Goal: Transaction & Acquisition: Obtain resource

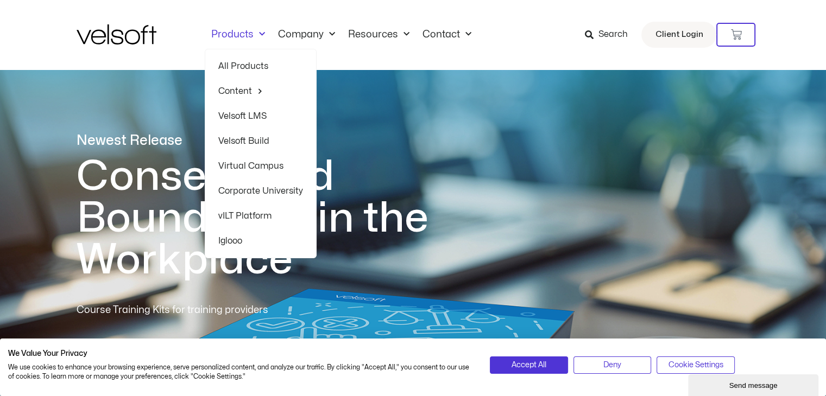
click at [250, 33] on link "Products" at bounding box center [238, 35] width 67 height 12
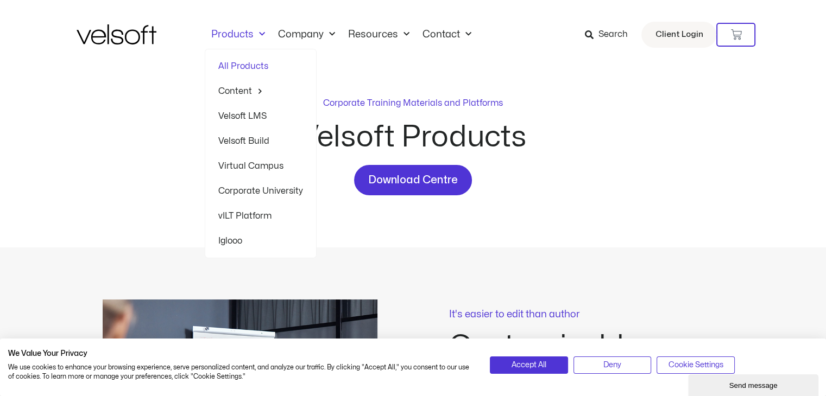
click at [256, 36] on span "Menu" at bounding box center [259, 35] width 11 height 18
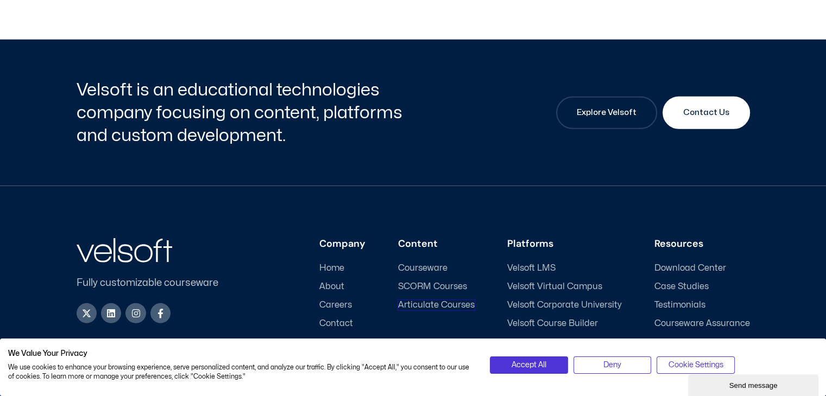
scroll to position [2949, 0]
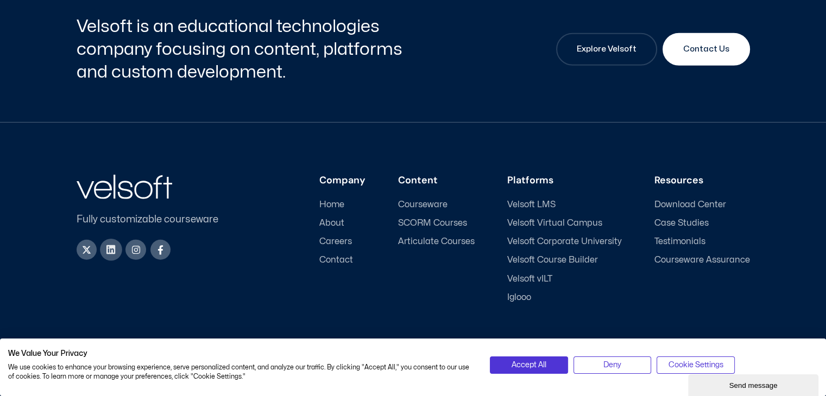
click at [112, 245] on icon at bounding box center [111, 250] width 10 height 10
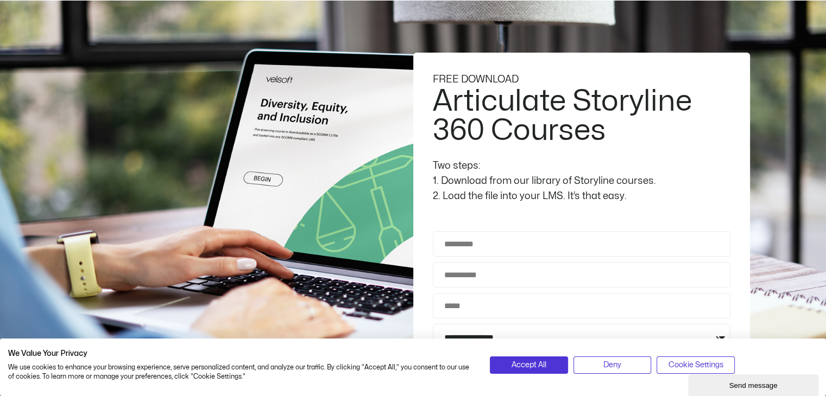
scroll to position [69, 0]
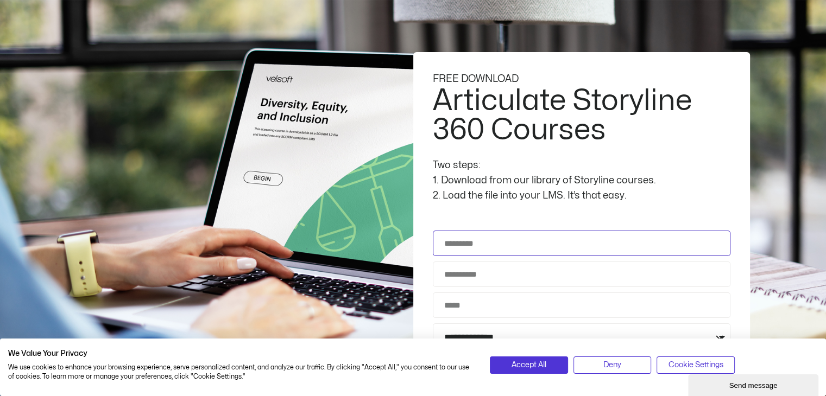
click at [495, 244] on input "Full Name" at bounding box center [582, 244] width 298 height 26
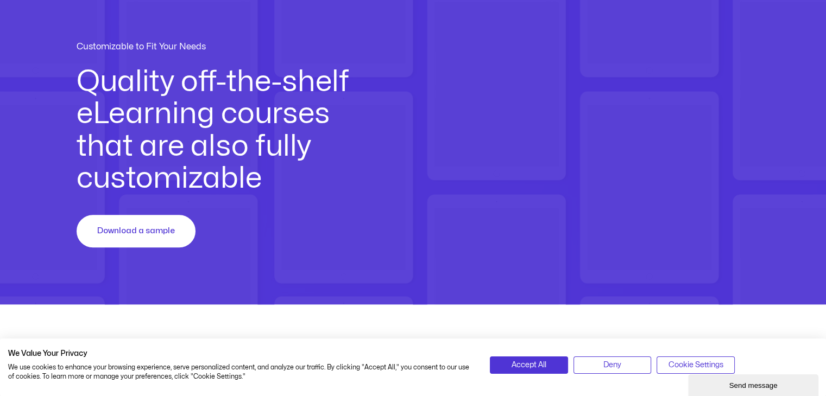
scroll to position [1058, 0]
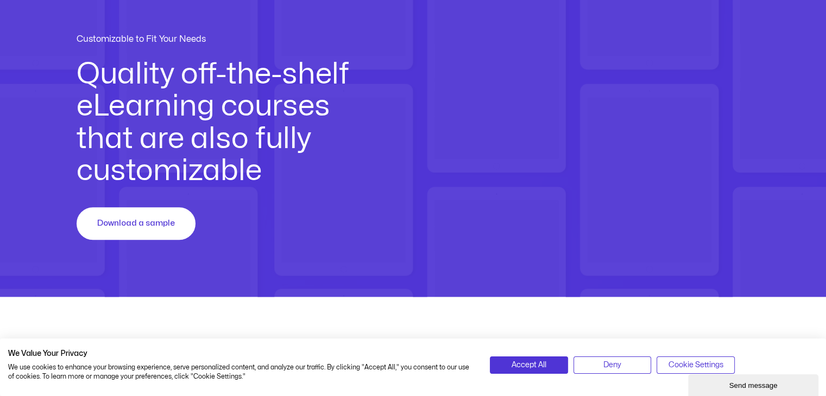
click at [239, 168] on h2 "Quality off-the-shelf eLearning courses that are also fully customizable" at bounding box center [224, 123] width 295 height 129
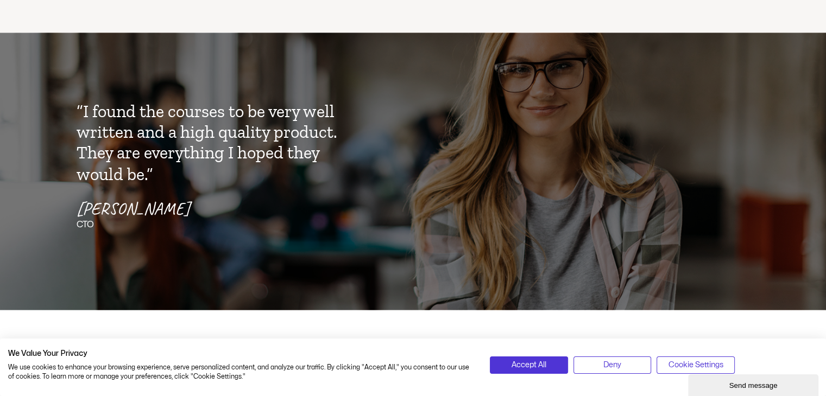
scroll to position [1911, 0]
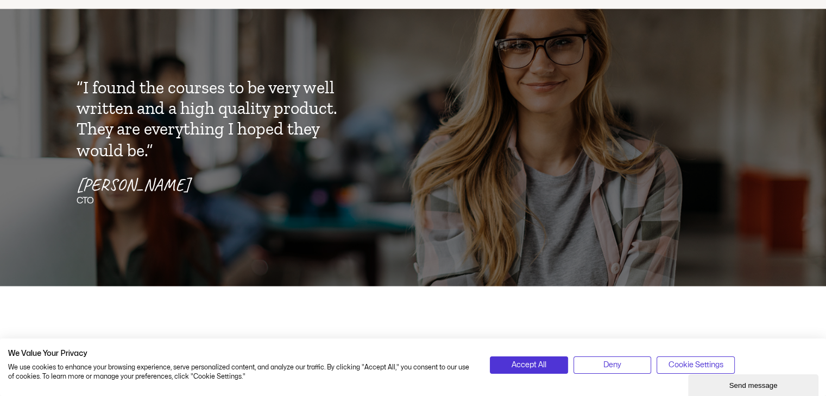
click at [191, 127] on p "“I found the courses to be very well written and a high quality product. They a…" at bounding box center [214, 119] width 275 height 84
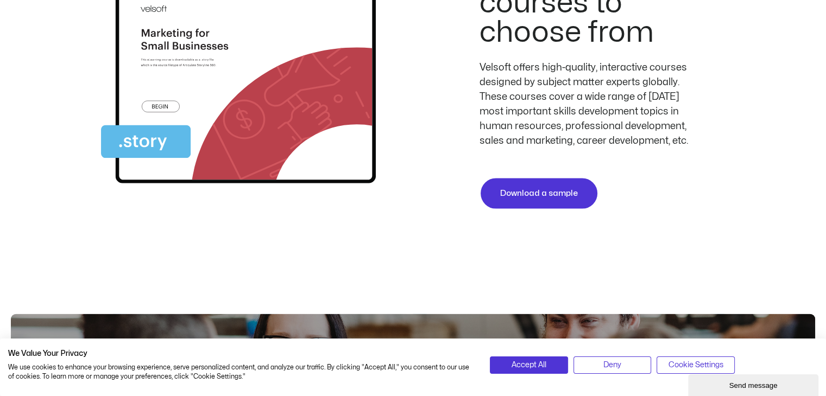
scroll to position [2313, 0]
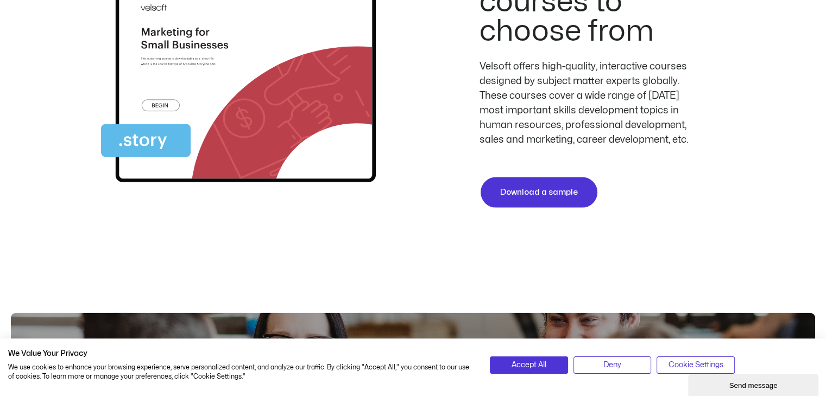
click at [202, 57] on img at bounding box center [238, 72] width 275 height 239
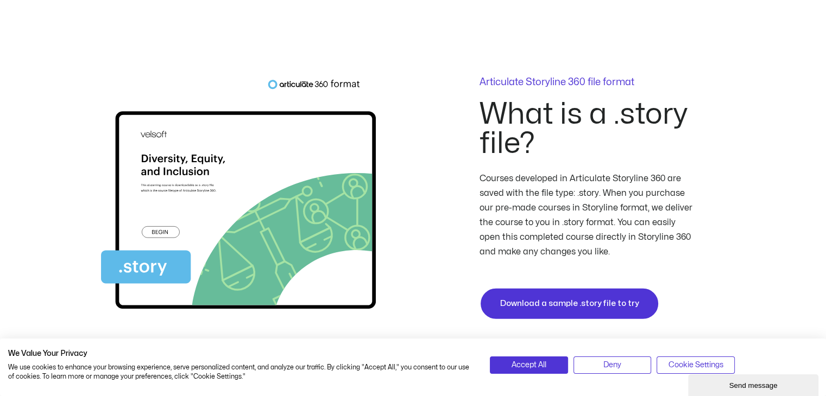
scroll to position [2655, 0]
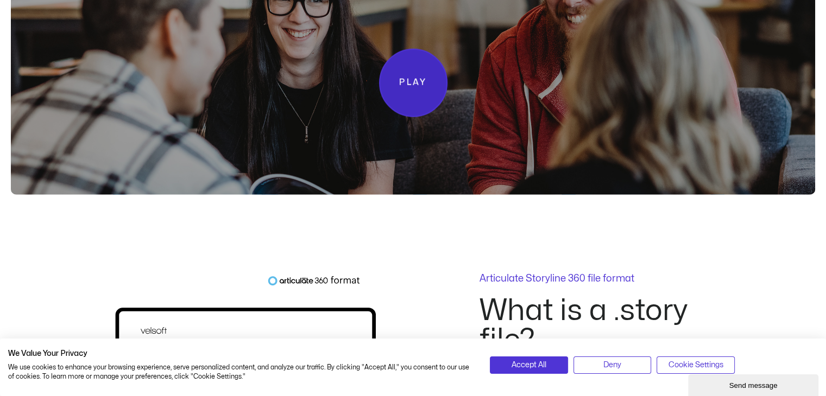
click at [408, 76] on span "Play" at bounding box center [413, 83] width 28 height 14
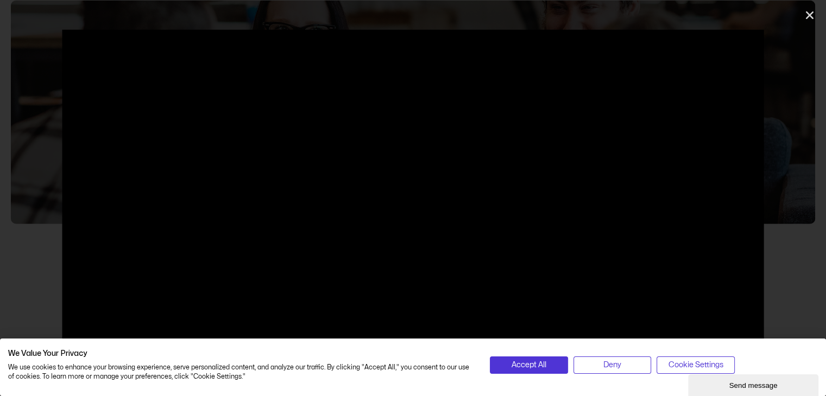
scroll to position [2626, 0]
click at [593, 361] on button "Deny" at bounding box center [612, 365] width 78 height 17
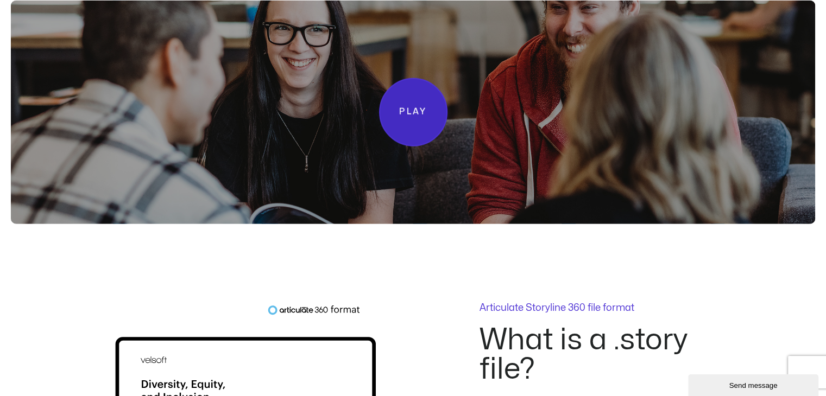
click at [432, 115] on link "Play" at bounding box center [413, 112] width 68 height 68
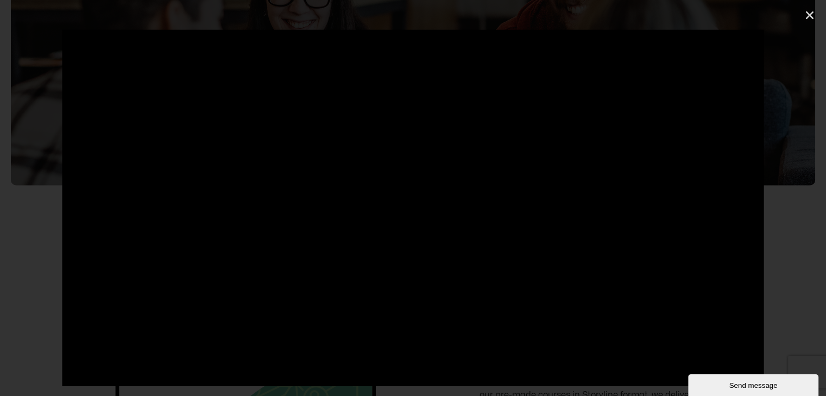
scroll to position [2667, 0]
click at [811, 16] on icon "Close (Esc)" at bounding box center [809, 15] width 11 height 11
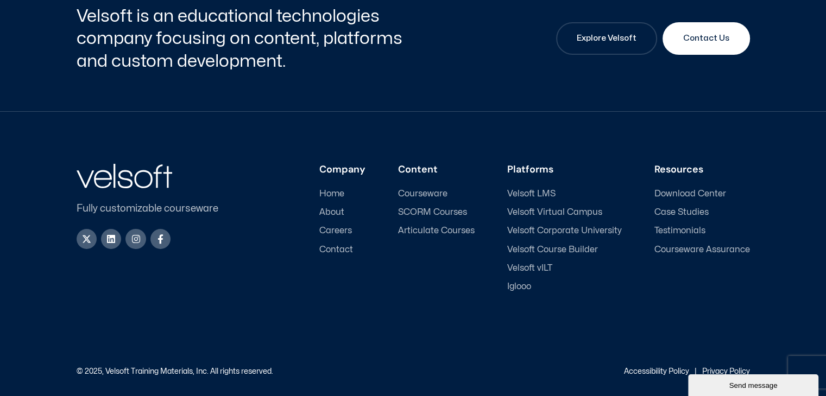
scroll to position [3888, 0]
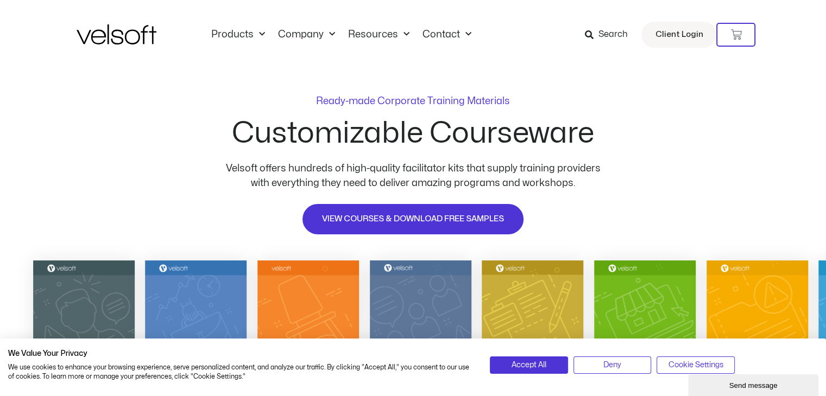
click at [504, 133] on h2 "Customizable Courseware" at bounding box center [413, 133] width 362 height 29
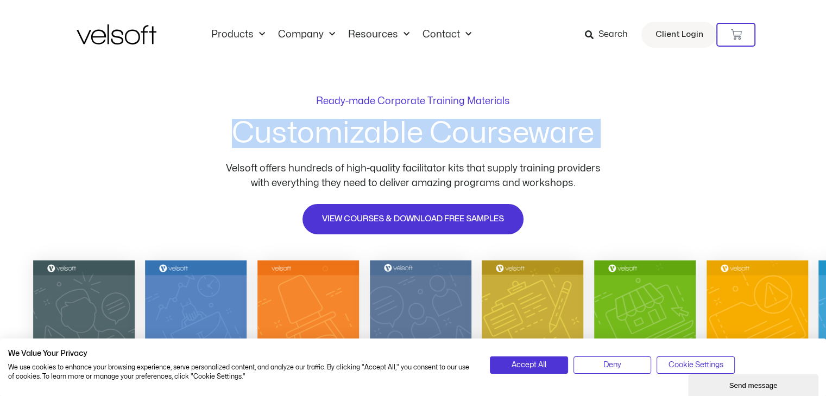
click at [504, 133] on h2 "Customizable Courseware" at bounding box center [413, 133] width 362 height 29
click at [509, 158] on div "Customizable Courseware" at bounding box center [413, 140] width 362 height 42
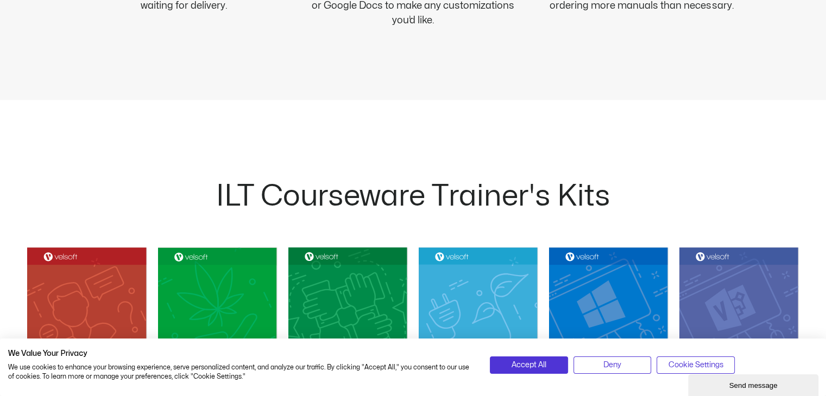
scroll to position [925, 0]
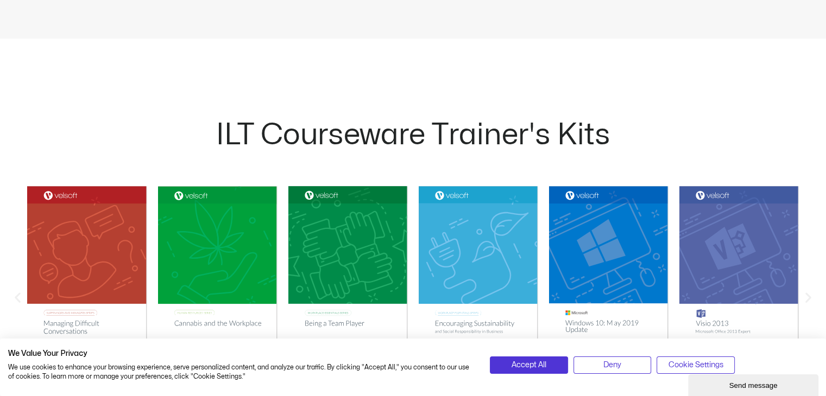
click at [380, 129] on h2 "ILT Courseware Trainer's Kits" at bounding box center [413, 135] width 804 height 29
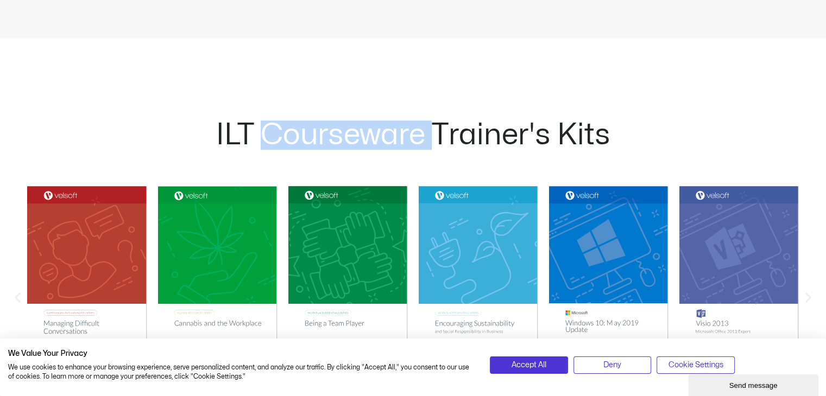
click at [380, 129] on h2 "ILT Courseware Trainer's Kits" at bounding box center [413, 135] width 804 height 29
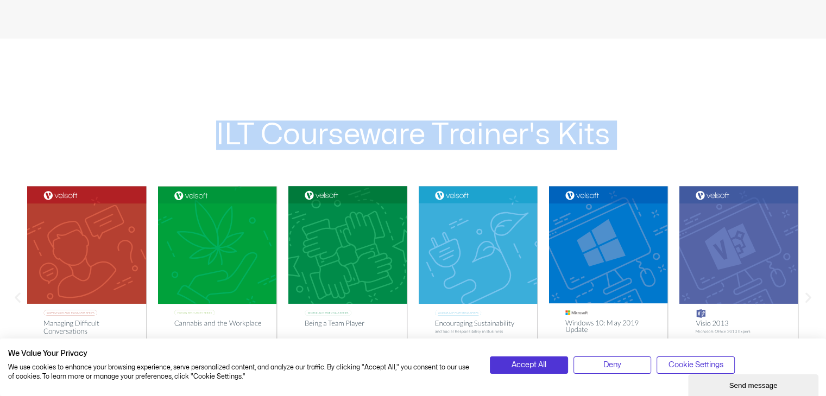
click at [380, 129] on h2 "ILT Courseware Trainer's Kits" at bounding box center [413, 135] width 804 height 29
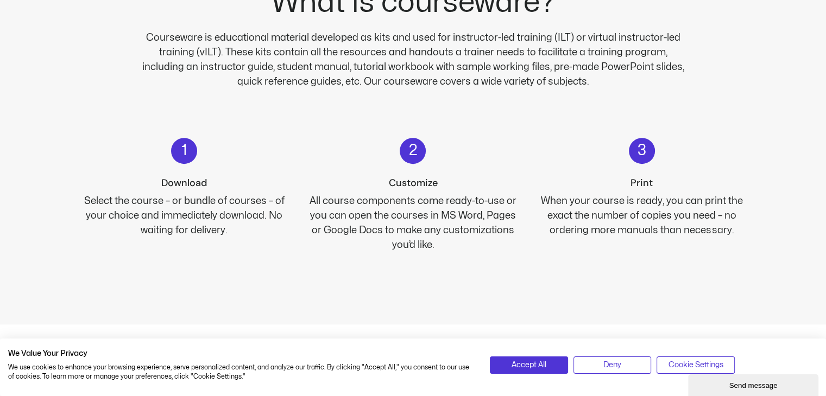
scroll to position [0, 0]
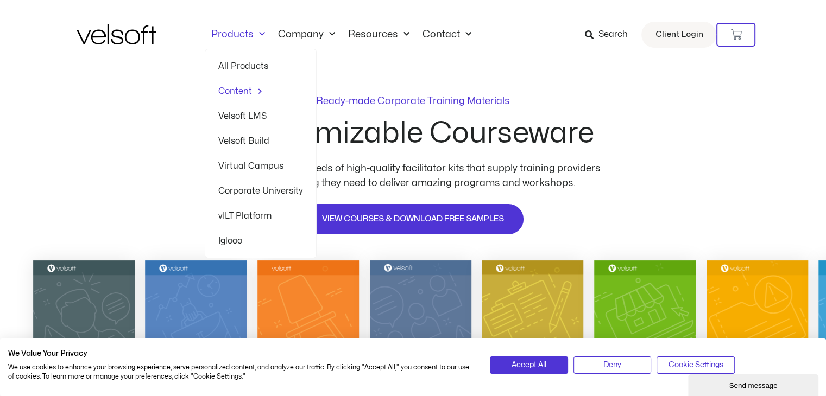
click at [256, 37] on span "Menu" at bounding box center [259, 35] width 11 height 18
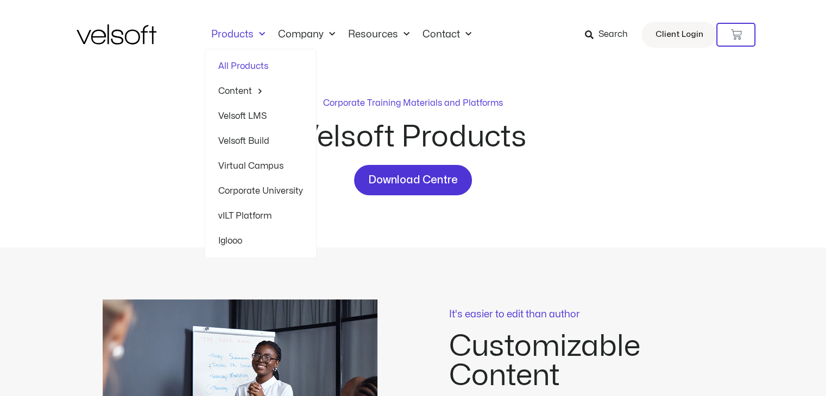
click at [243, 31] on link "Products" at bounding box center [238, 35] width 67 height 12
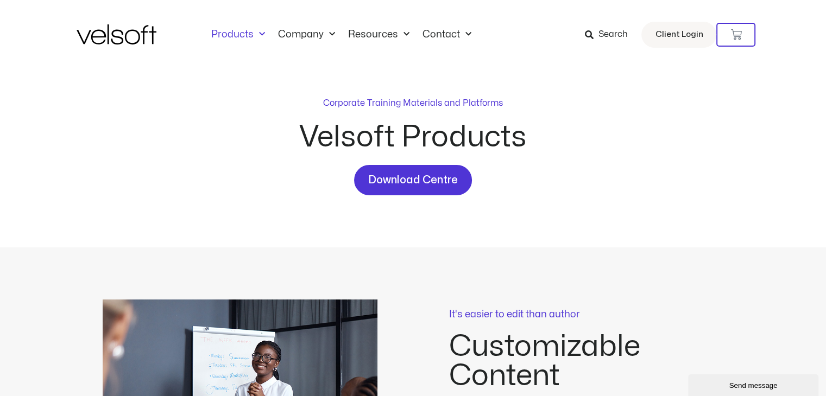
click at [243, 31] on link "Products" at bounding box center [238, 35] width 67 height 12
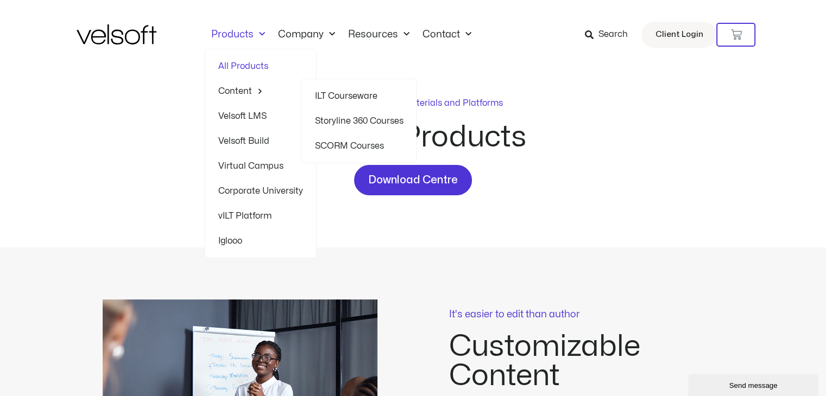
click at [237, 90] on link "Content" at bounding box center [260, 91] width 85 height 25
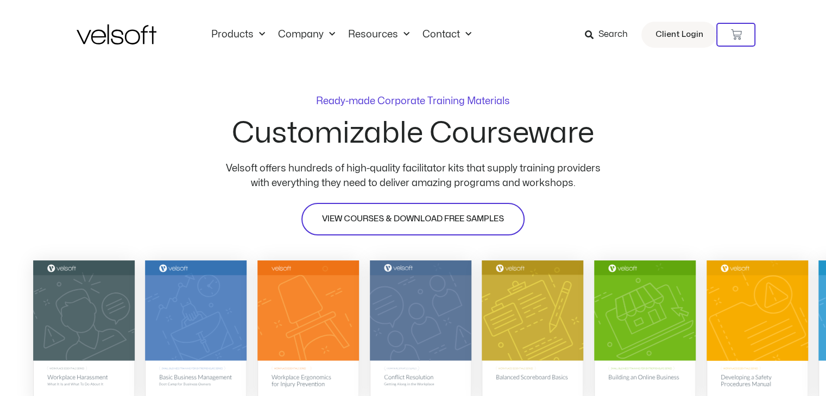
click at [424, 219] on span "VIEW COURSES & DOWNLOAD FREE SAMPLES" at bounding box center [413, 219] width 182 height 13
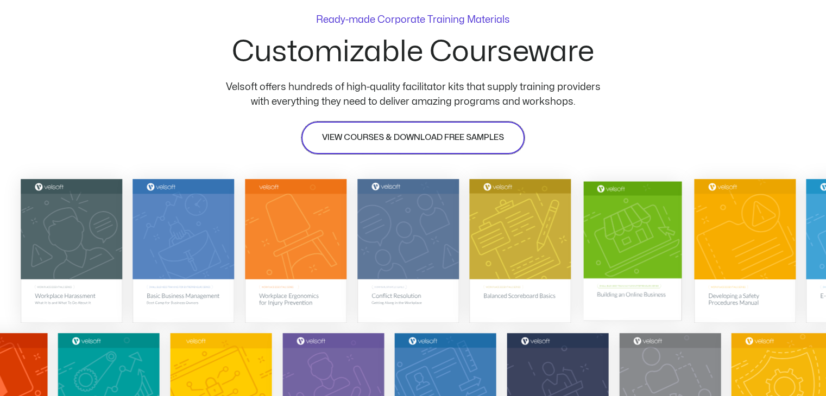
scroll to position [78, 0]
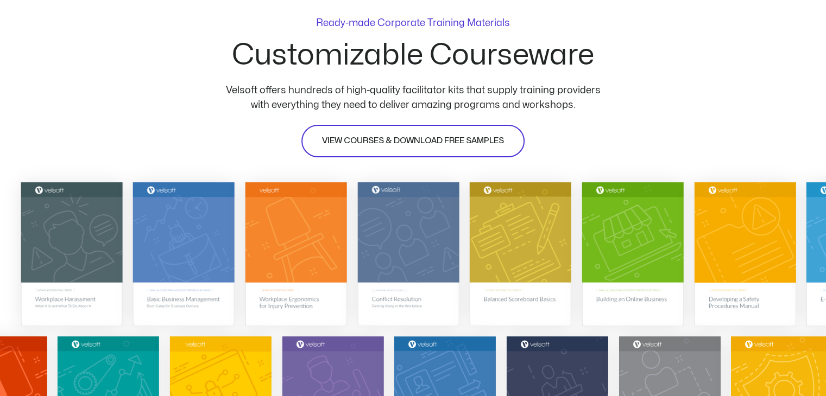
click at [446, 132] on link "VIEW COURSES & DOWNLOAD FREE SAMPLES" at bounding box center [412, 141] width 223 height 33
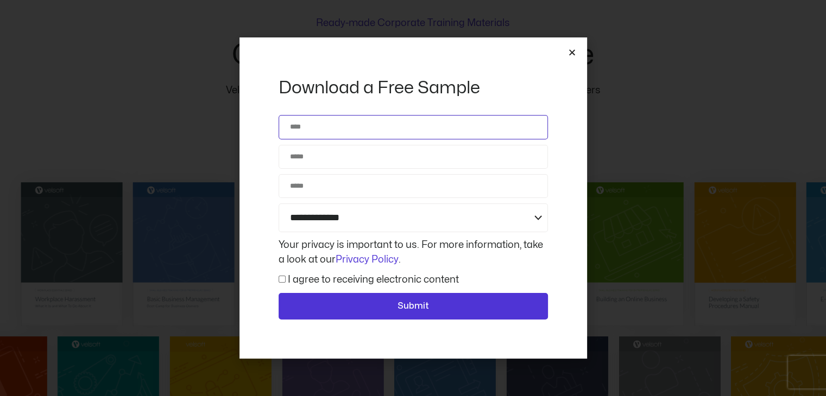
click at [350, 128] on input "Name" at bounding box center [413, 127] width 269 height 24
type input "**"
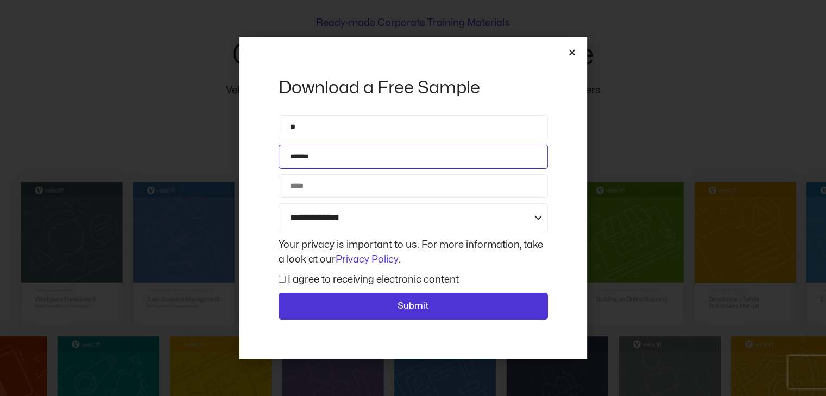
type input "*******"
type input "**********"
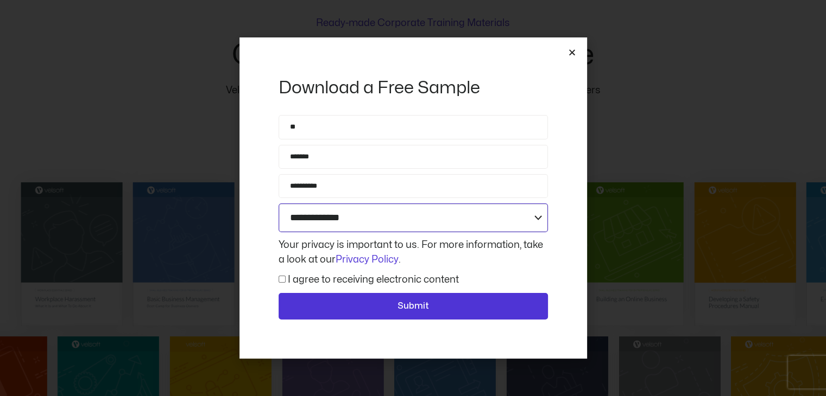
select select "**********"
click at [388, 275] on label "I agree to receiving electronic content" at bounding box center [373, 279] width 171 height 9
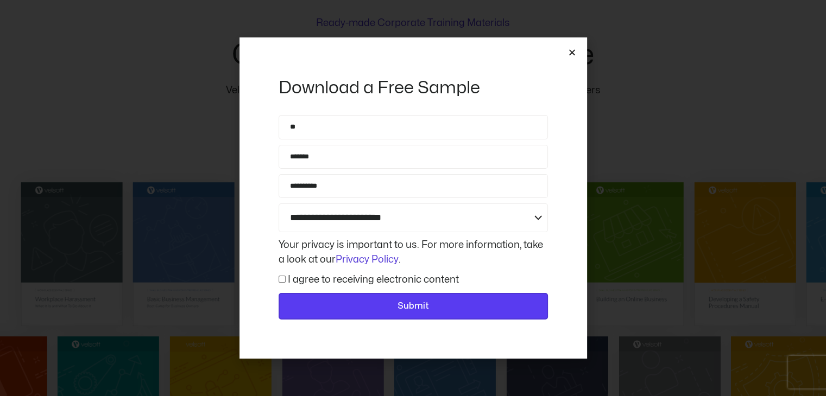
click at [410, 311] on span "Submit" at bounding box center [412, 307] width 31 height 14
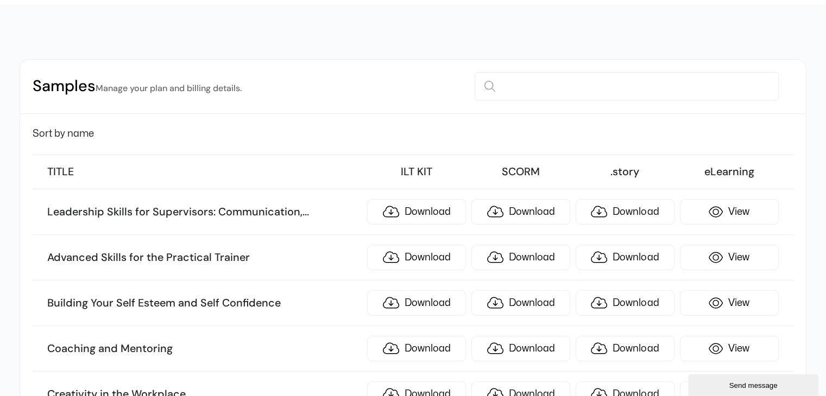
scroll to position [67, 0]
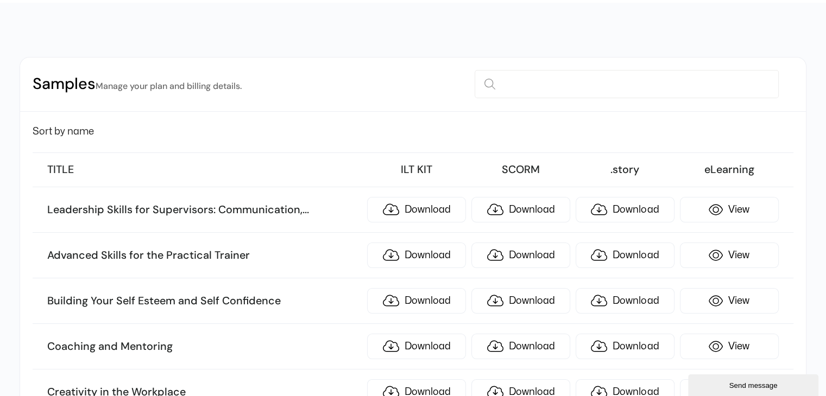
click at [142, 257] on h3 "Advanced Skills for the Practical Trainer" at bounding box center [204, 256] width 314 height 14
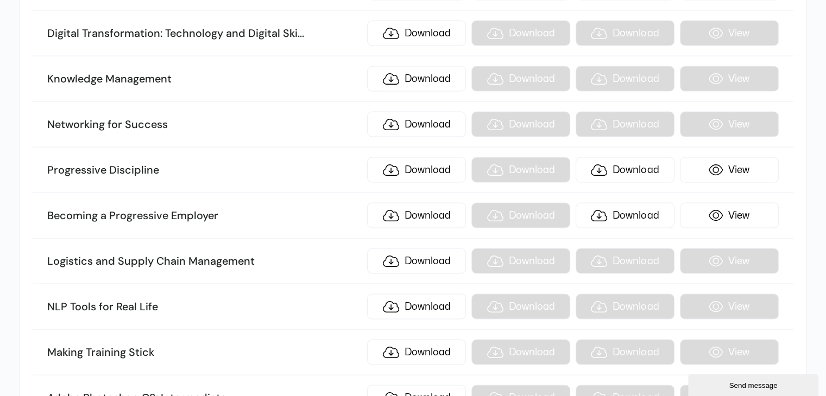
scroll to position [8364, 0]
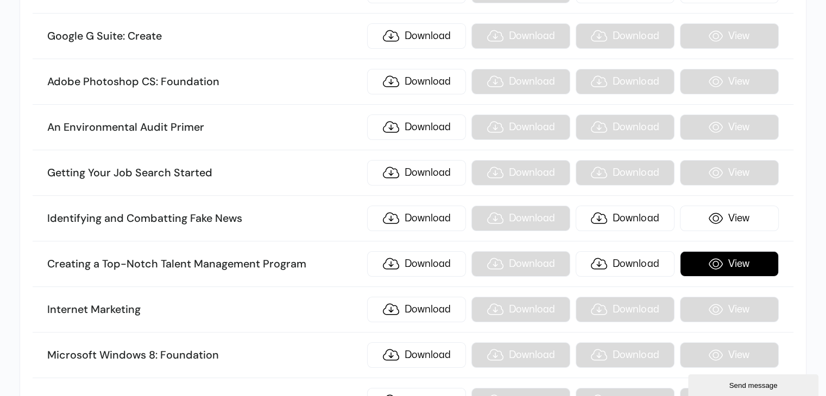
click at [693, 251] on link "View" at bounding box center [729, 264] width 99 height 26
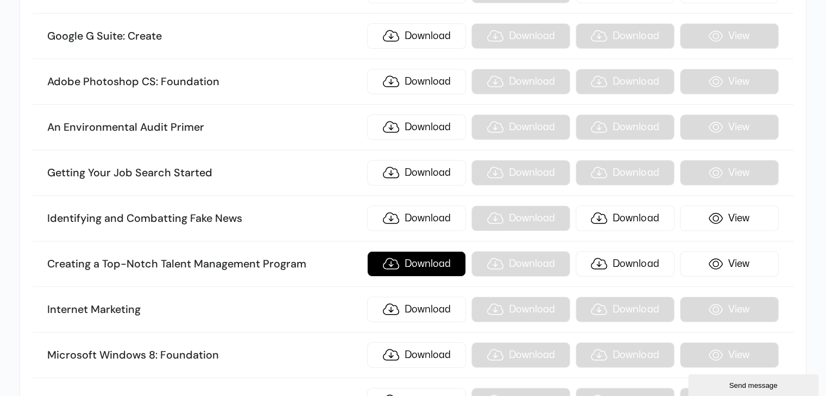
click at [424, 251] on link "Download" at bounding box center [416, 264] width 99 height 26
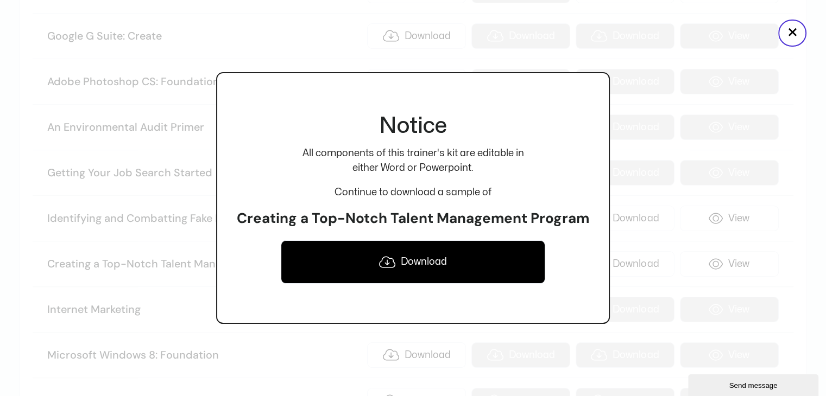
click at [414, 264] on link "Download" at bounding box center [413, 262] width 264 height 43
